Goal: Task Accomplishment & Management: Manage account settings

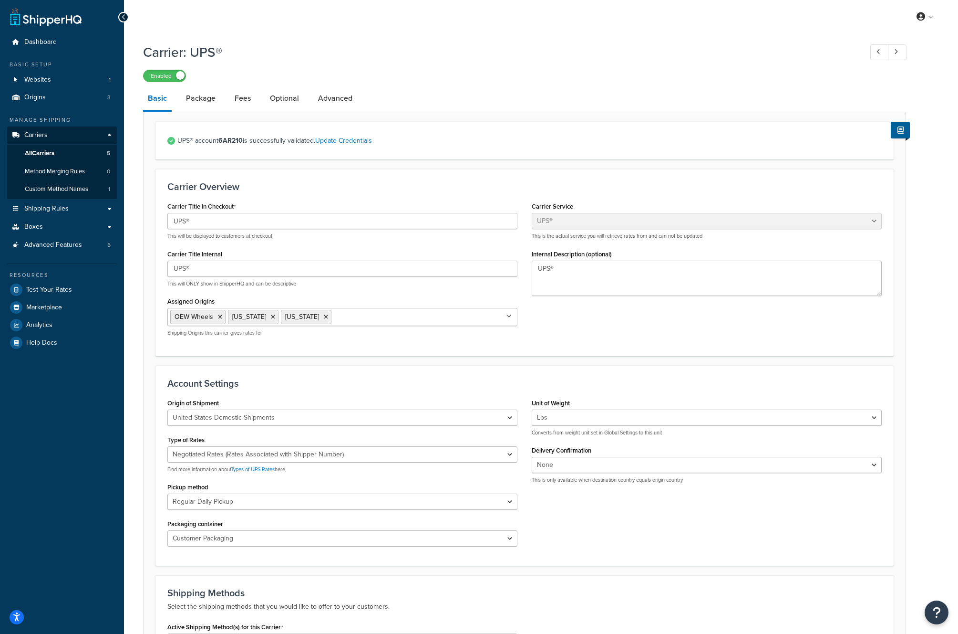
select select "ups"
click at [47, 134] on link "Carriers" at bounding box center [62, 135] width 110 height 18
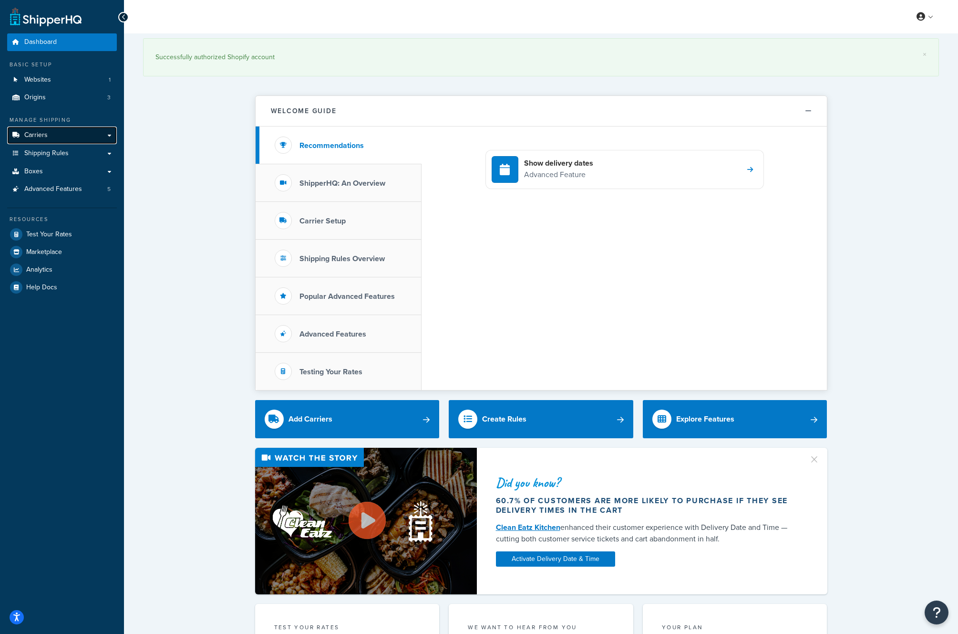
click at [43, 136] on span "Carriers" at bounding box center [35, 135] width 23 height 8
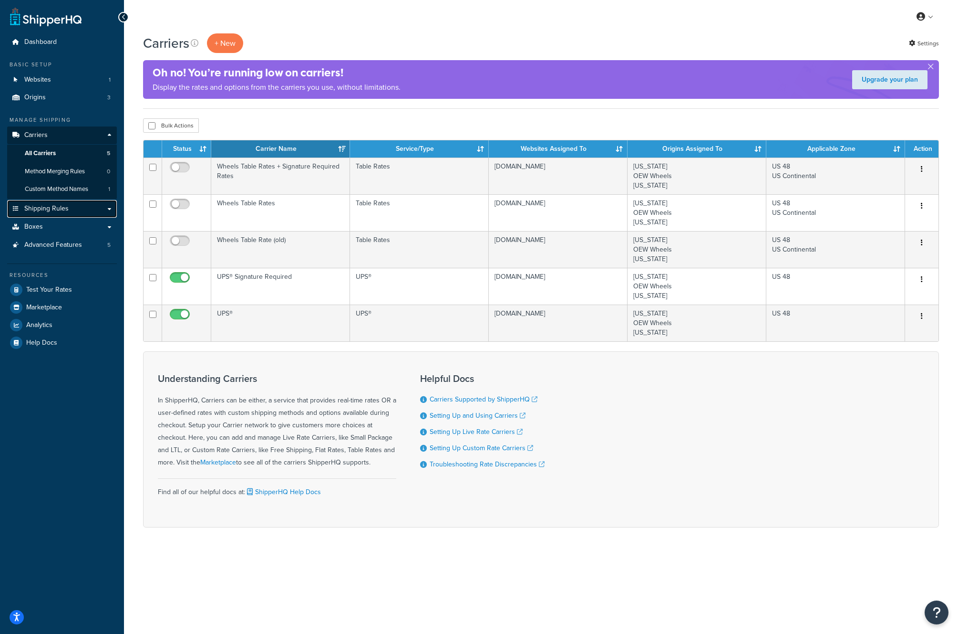
click at [57, 210] on span "Shipping Rules" at bounding box center [46, 209] width 44 height 8
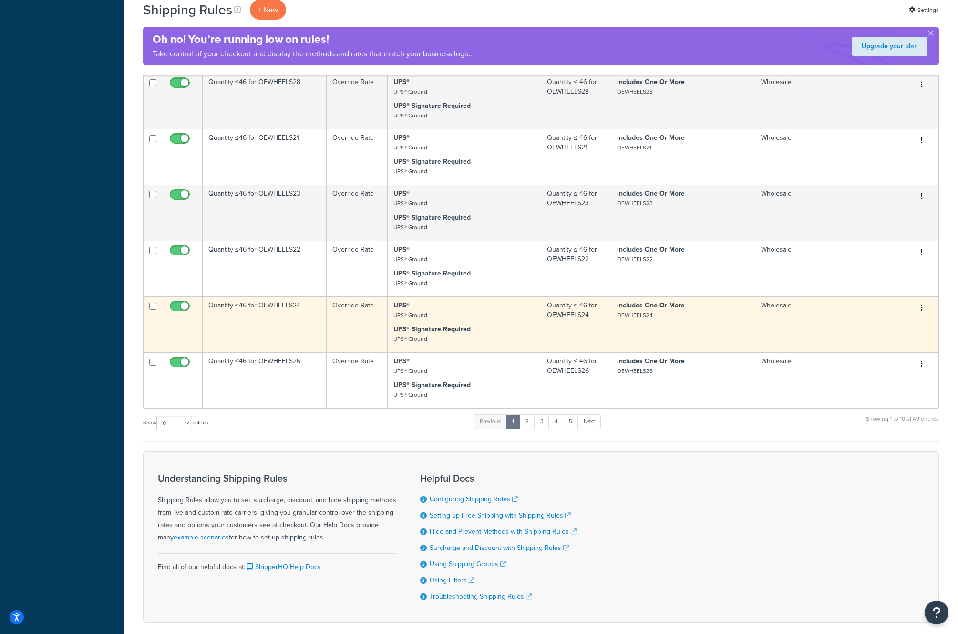
scroll to position [400, 0]
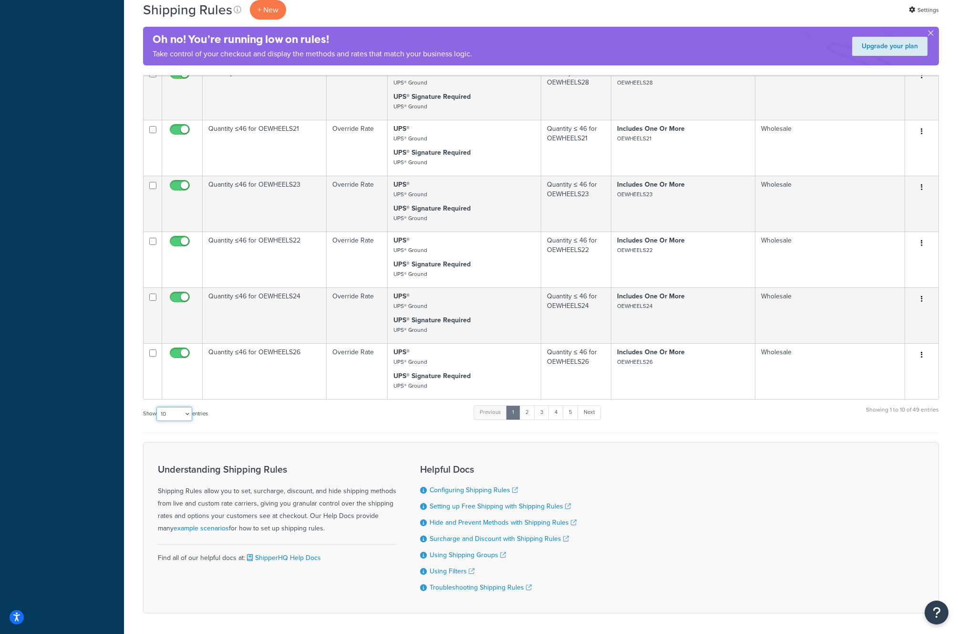
click at [166, 414] on select "10 15 25 50 100 1000" at bounding box center [174, 413] width 36 height 14
select select "50"
click at [157, 407] on select "10 15 25 50 100 1000" at bounding box center [174, 413] width 36 height 14
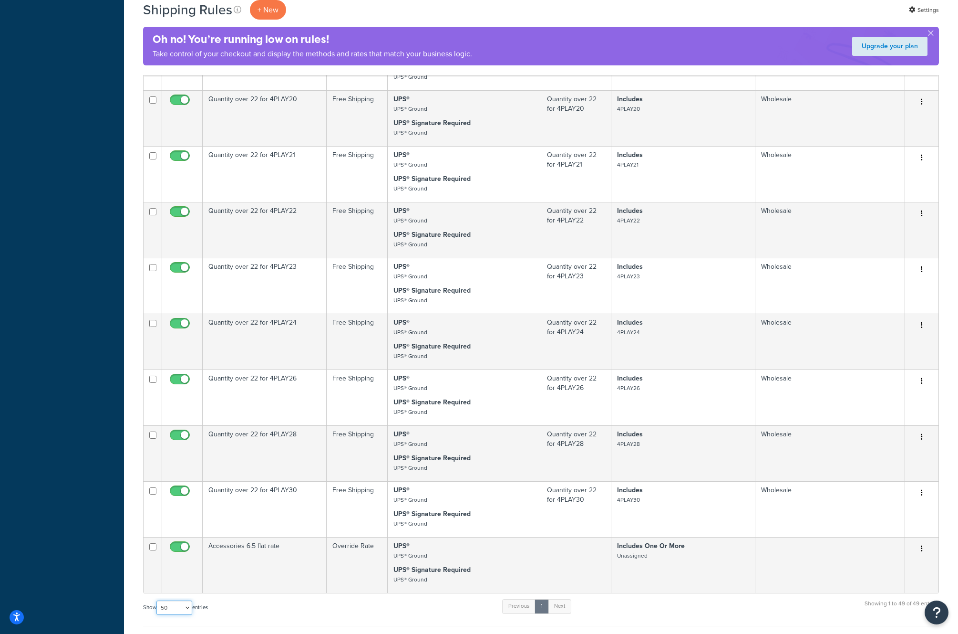
scroll to position [2617, 0]
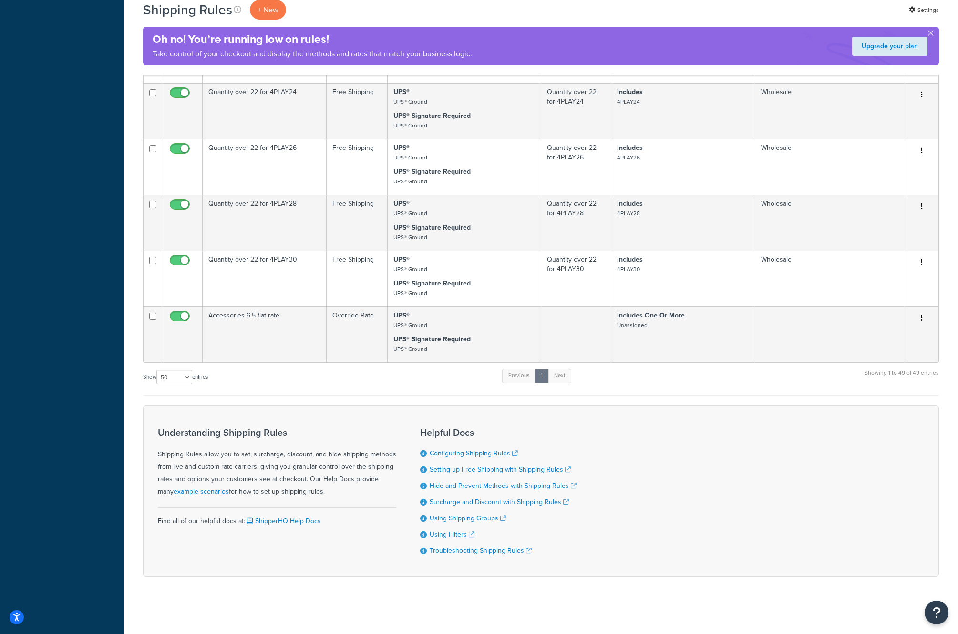
click at [431, 384] on div "Show 10 15 25 50 100 1000 entries Previous 1 Next Showing 1 to 49 of 49 entries" at bounding box center [541, 381] width 796 height 28
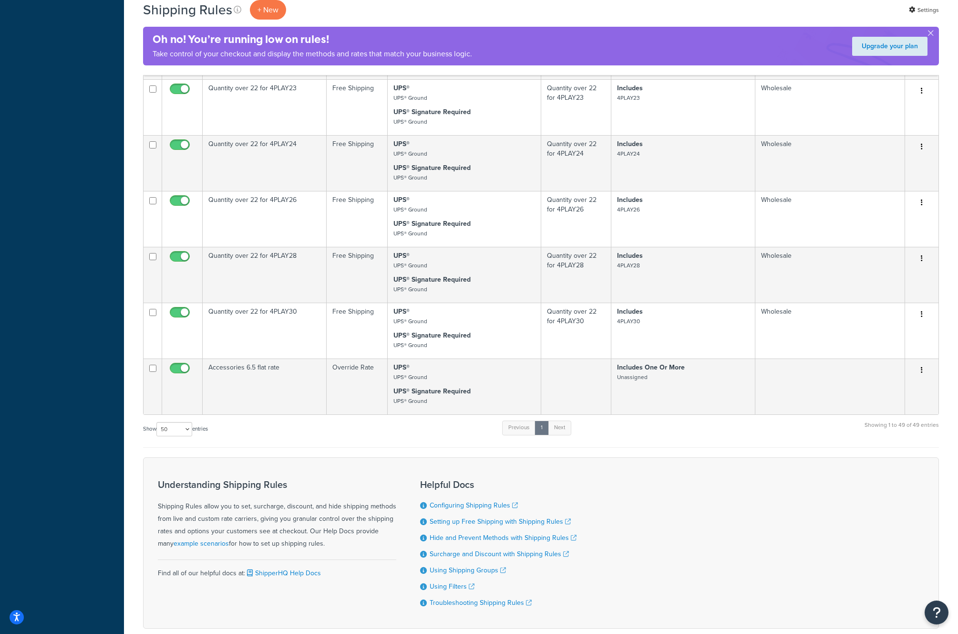
scroll to position [2528, 0]
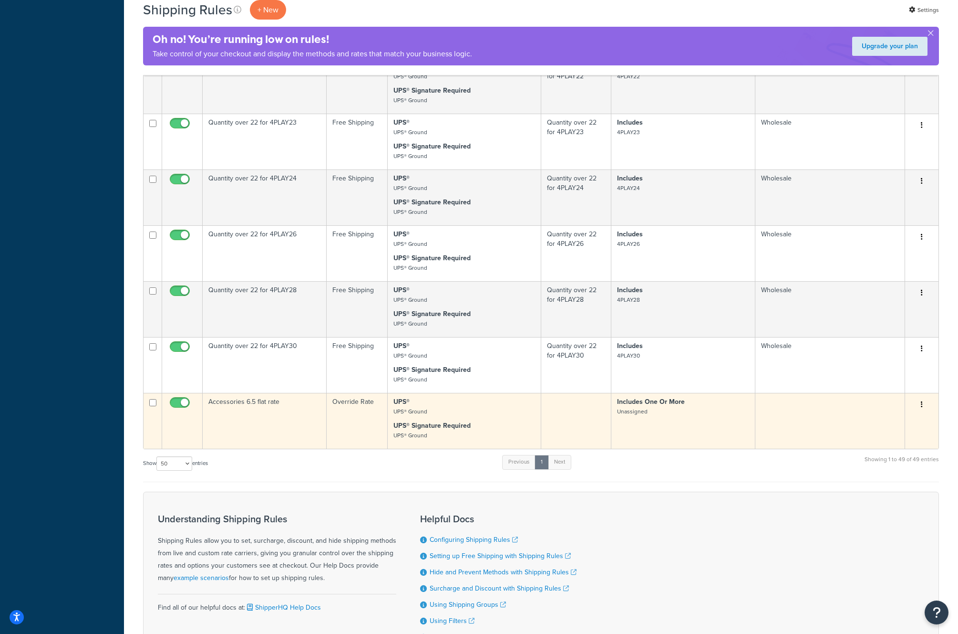
click at [923, 406] on icon "button" at bounding box center [922, 404] width 2 height 7
click at [880, 422] on link "Edit" at bounding box center [890, 423] width 75 height 20
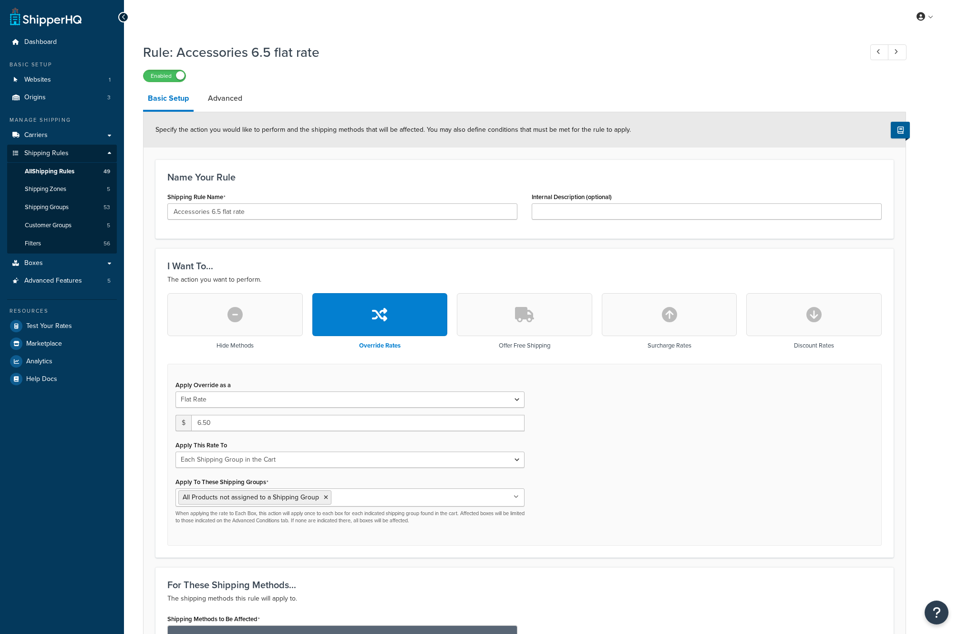
select select "SHIPPING_GROUP"
click at [52, 208] on span "Shipping Groups" at bounding box center [47, 207] width 44 height 8
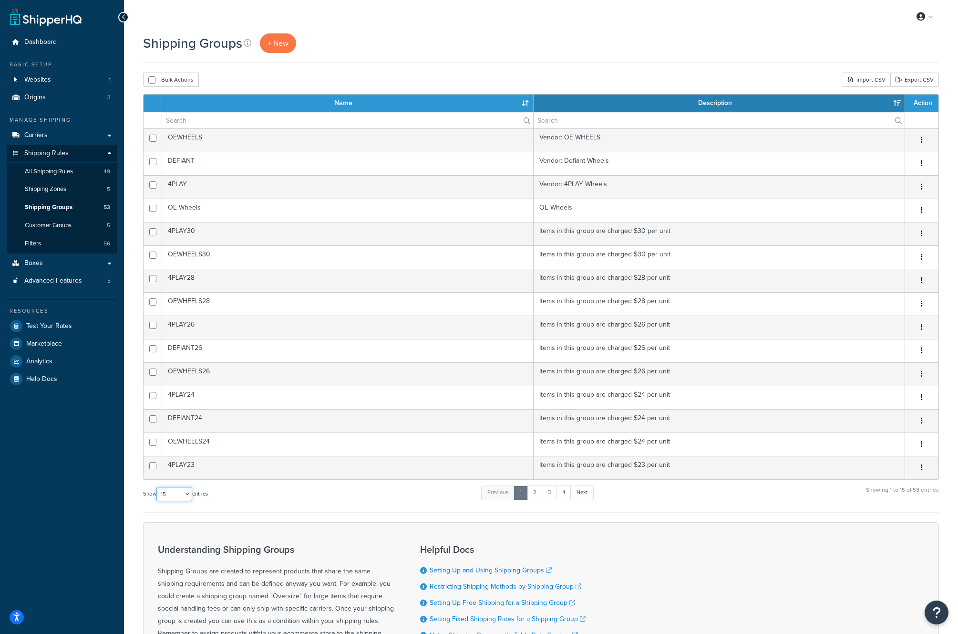
click at [171, 495] on select "10 15 25 50 100" at bounding box center [174, 494] width 36 height 14
select select "100"
click at [157, 501] on select "10 15 25 50 100" at bounding box center [174, 494] width 36 height 14
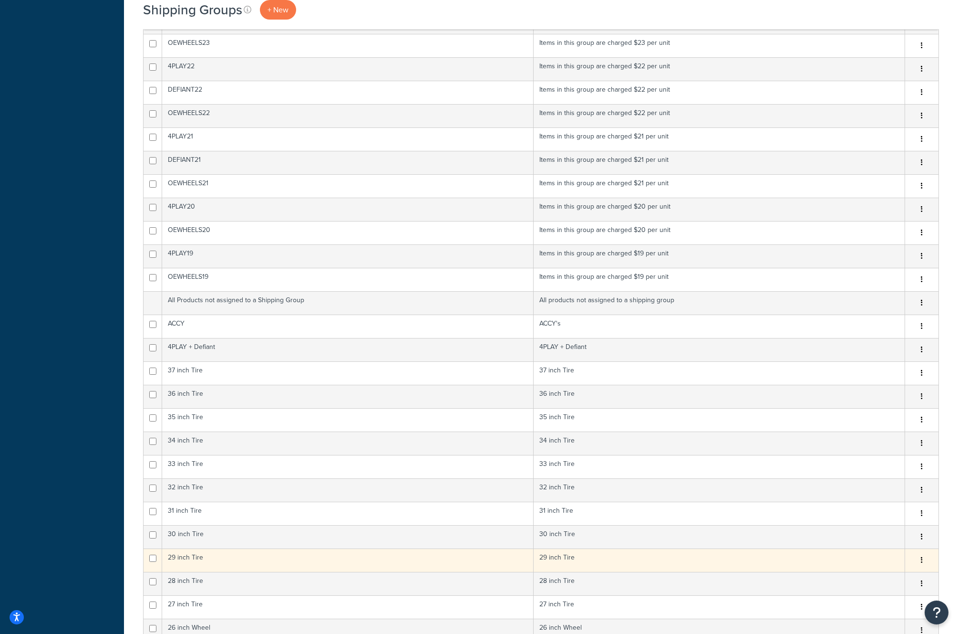
scroll to position [392, 0]
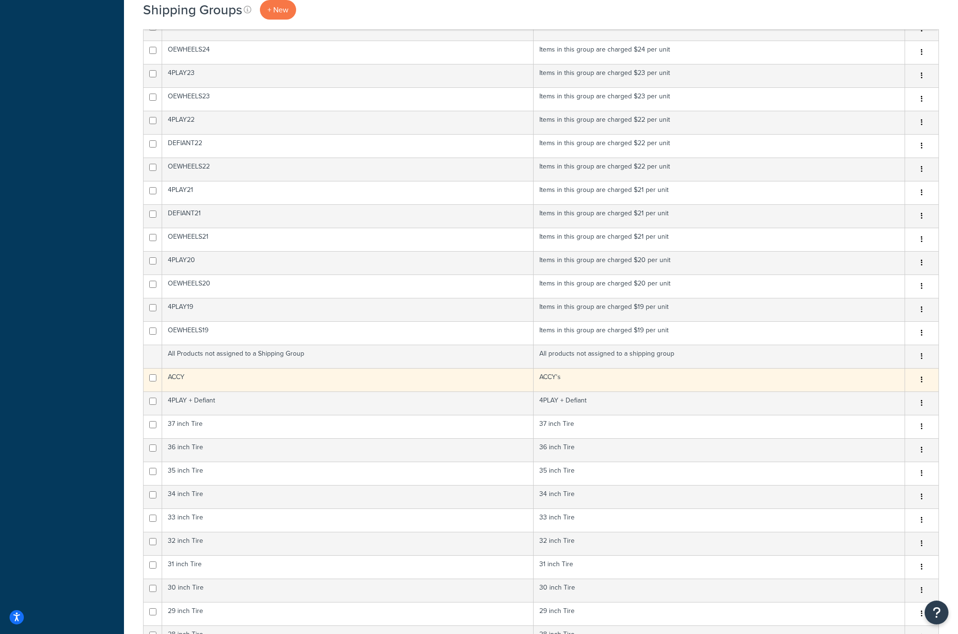
click at [924, 378] on button "button" at bounding box center [922, 379] width 13 height 15
click at [872, 400] on link "Edit" at bounding box center [883, 399] width 75 height 20
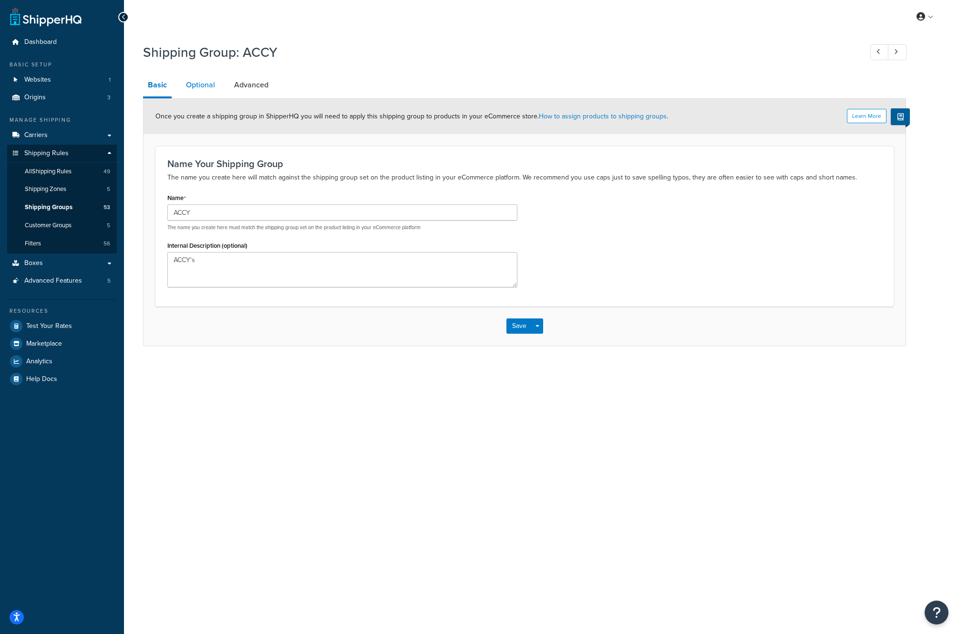
click at [205, 84] on link "Optional" at bounding box center [200, 84] width 39 height 23
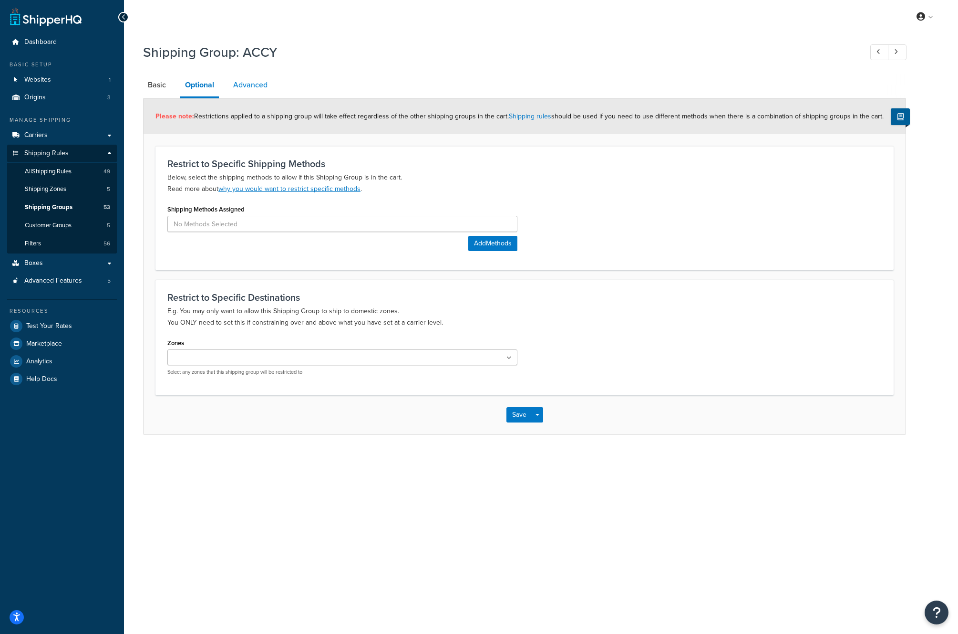
click at [257, 86] on link "Advanced" at bounding box center [251, 84] width 44 height 23
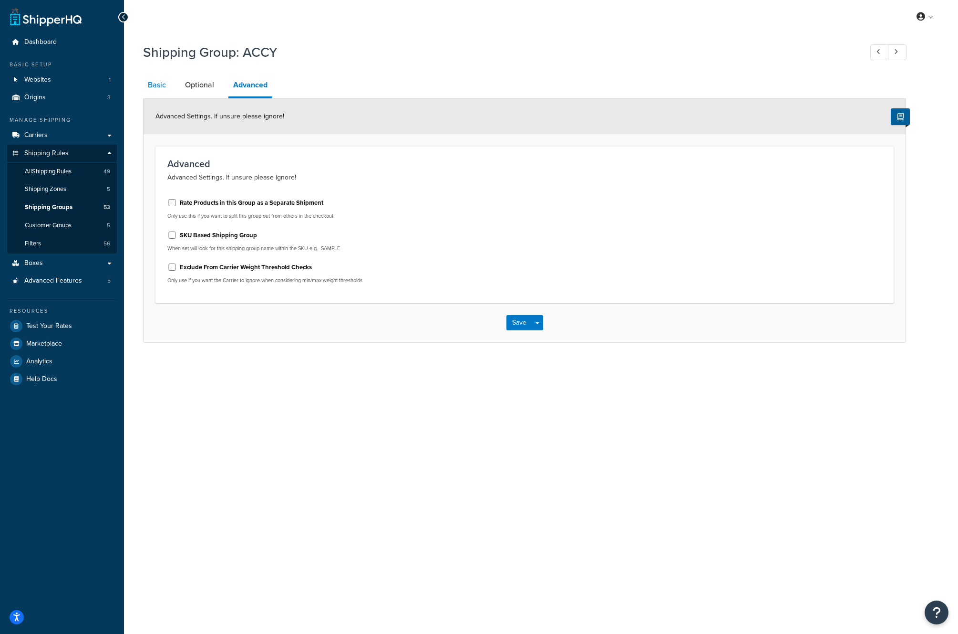
click at [155, 87] on link "Basic" at bounding box center [157, 84] width 28 height 23
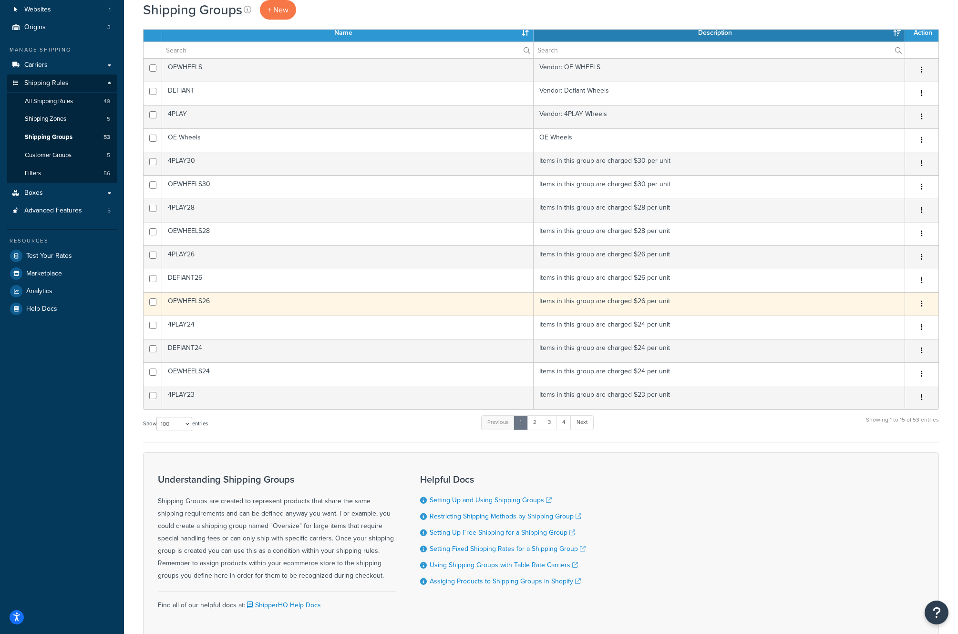
scroll to position [17, 0]
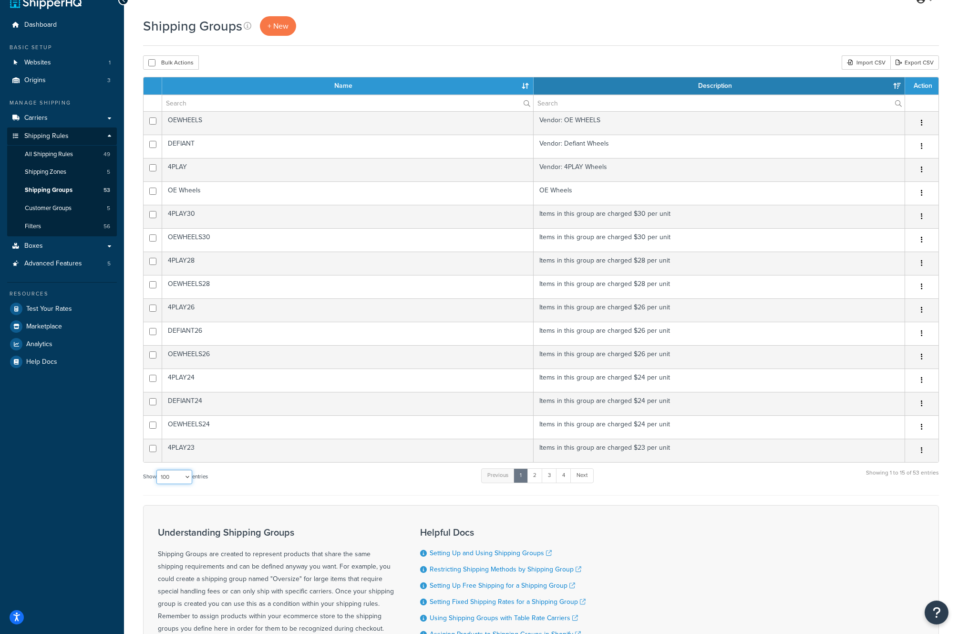
click at [179, 477] on select "10 15 25 50 100" at bounding box center [174, 476] width 36 height 14
select select "50"
click at [157, 484] on select "10 15 25 50 100" at bounding box center [174, 476] width 36 height 14
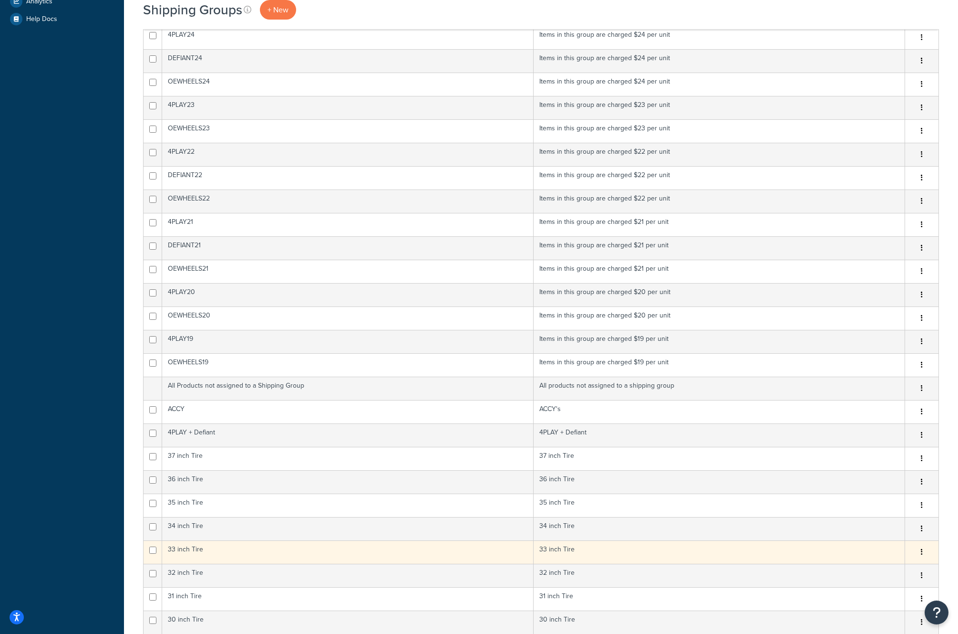
scroll to position [275, 0]
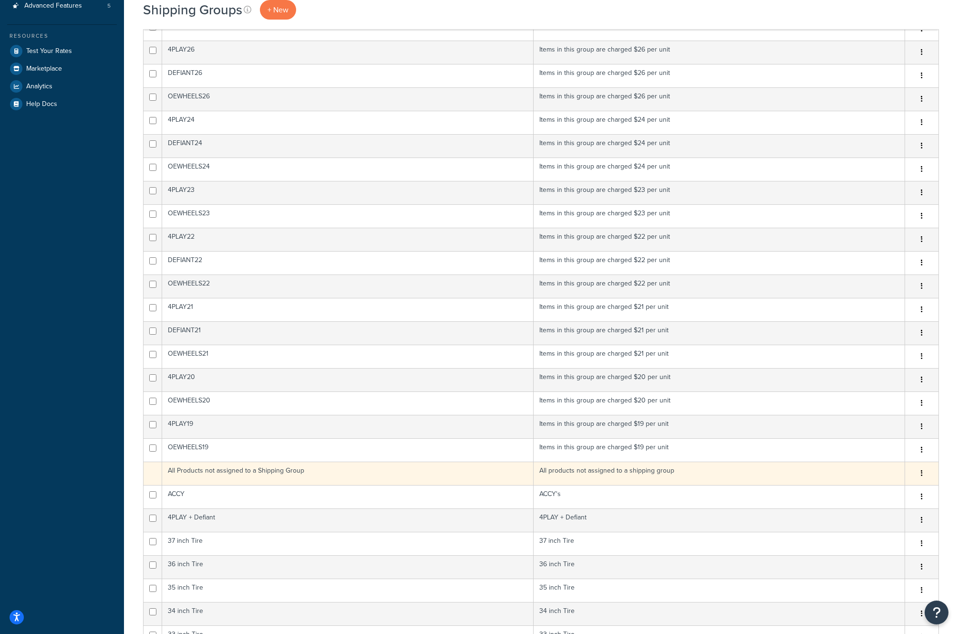
click at [924, 474] on button "button" at bounding box center [922, 473] width 13 height 15
click at [704, 479] on td "All products not assigned to a shipping group" at bounding box center [720, 472] width 372 height 23
click at [458, 476] on td "All Products not assigned to a Shipping Group" at bounding box center [348, 472] width 372 height 23
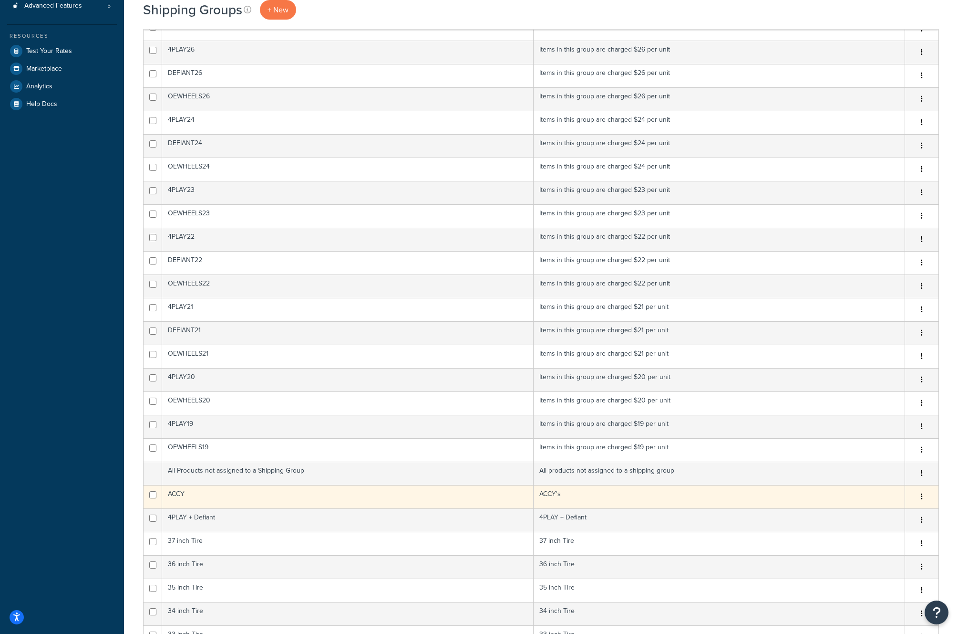
click at [549, 493] on td "ACCY's" at bounding box center [720, 496] width 372 height 23
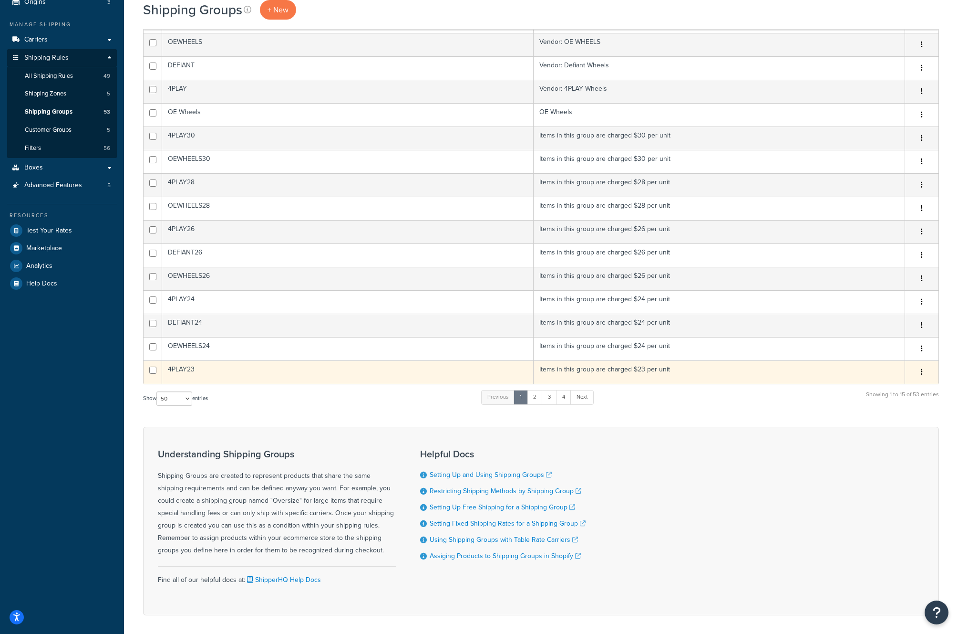
scroll to position [67, 0]
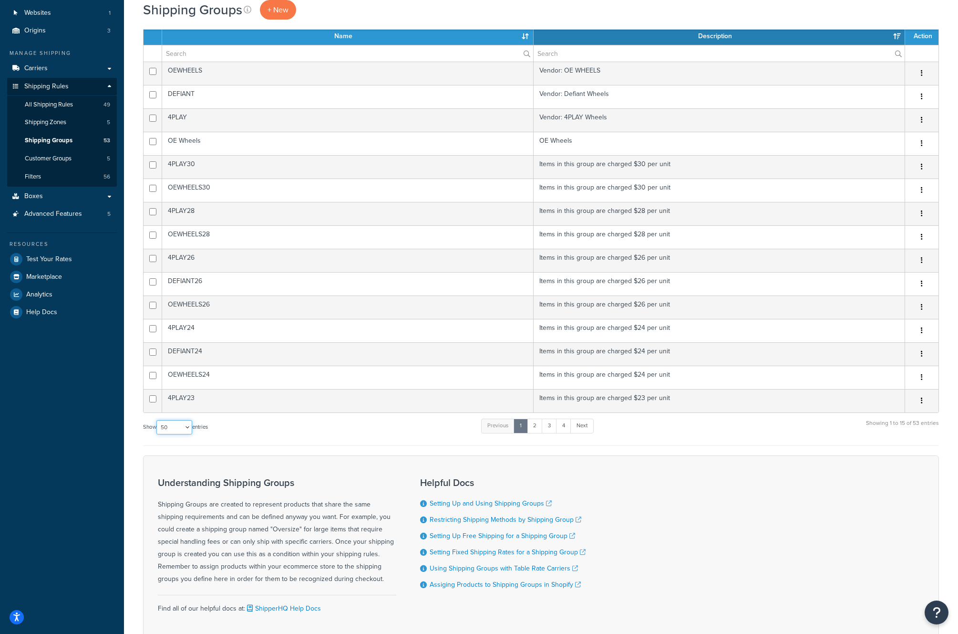
click at [176, 424] on select "10 15 25 50 100" at bounding box center [174, 427] width 36 height 14
select select "100"
click at [157, 434] on select "10 15 25 50 100" at bounding box center [174, 427] width 36 height 14
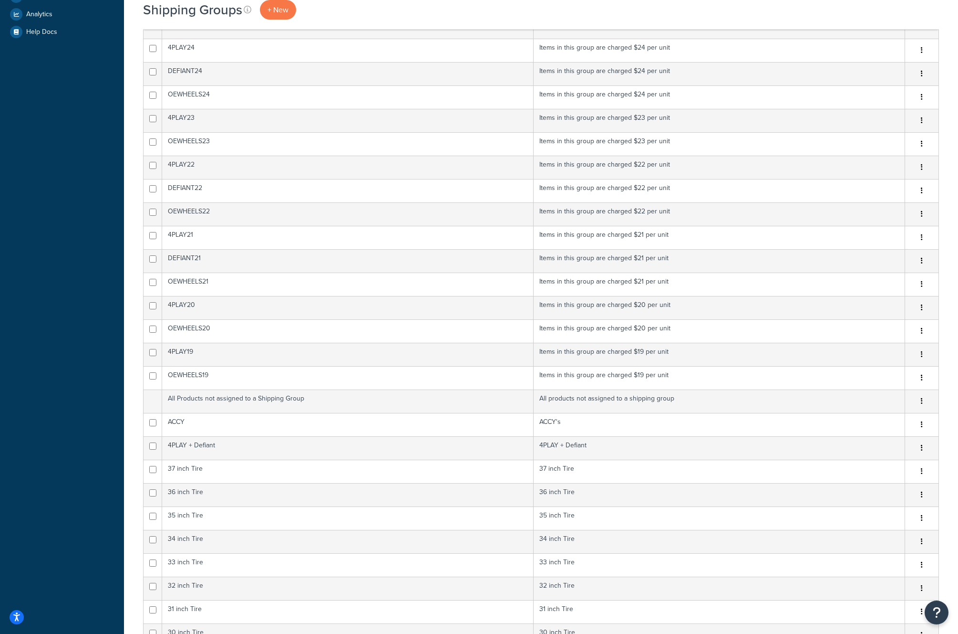
scroll to position [0, 0]
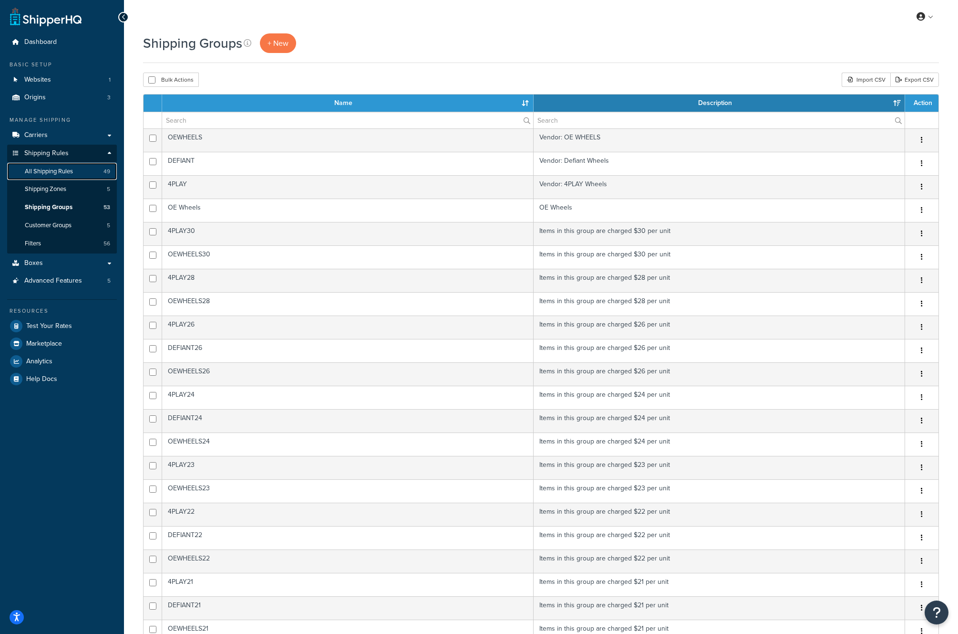
click at [58, 173] on span "All Shipping Rules" at bounding box center [49, 171] width 48 height 8
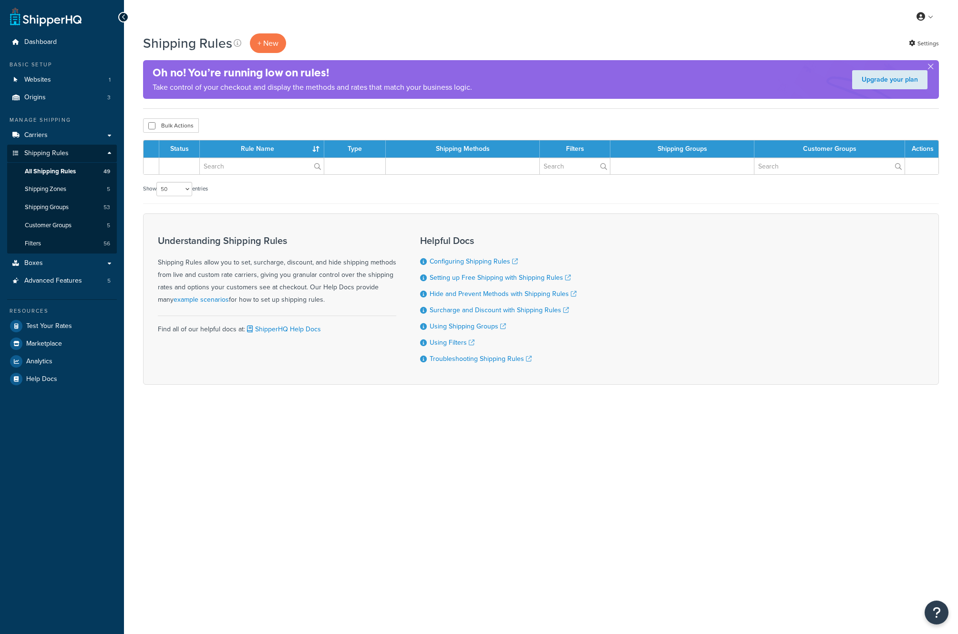
select select "50"
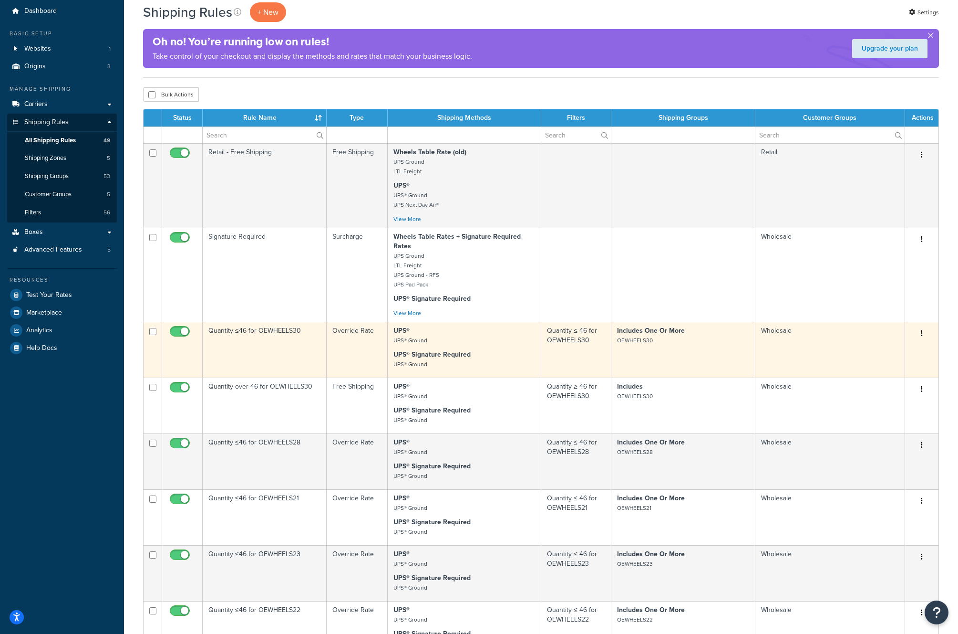
scroll to position [33, 0]
